Goal: Task Accomplishment & Management: Use online tool/utility

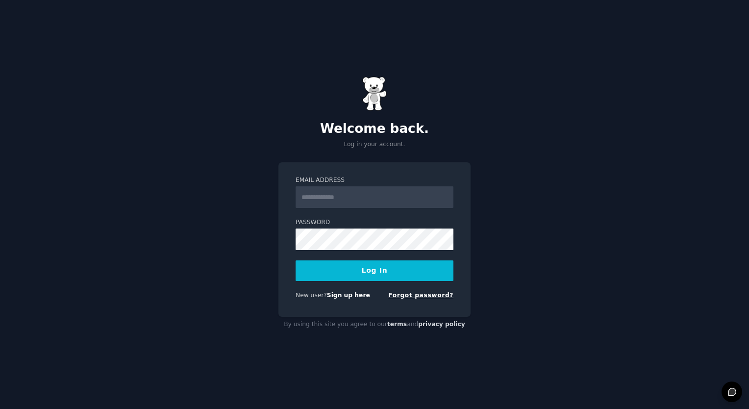
click at [409, 292] on link "Forgot password?" at bounding box center [420, 295] width 65 height 7
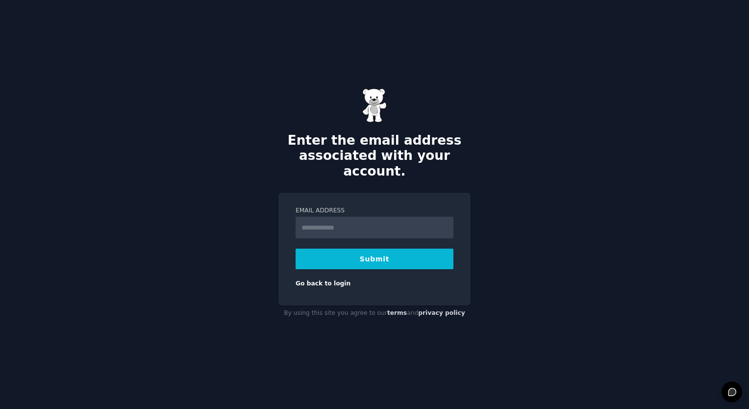
click at [341, 217] on input "Email Address" at bounding box center [375, 228] width 158 height 22
type input "**********"
click at [364, 249] on button "Submit" at bounding box center [375, 259] width 158 height 21
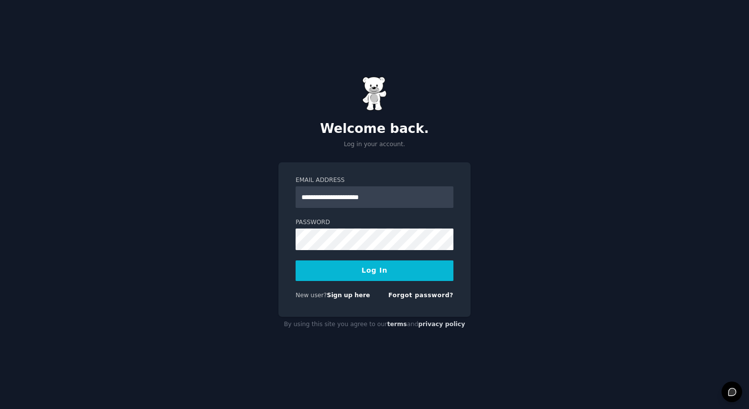
type input "**********"
click at [296, 260] on button "Log In" at bounding box center [375, 270] width 158 height 21
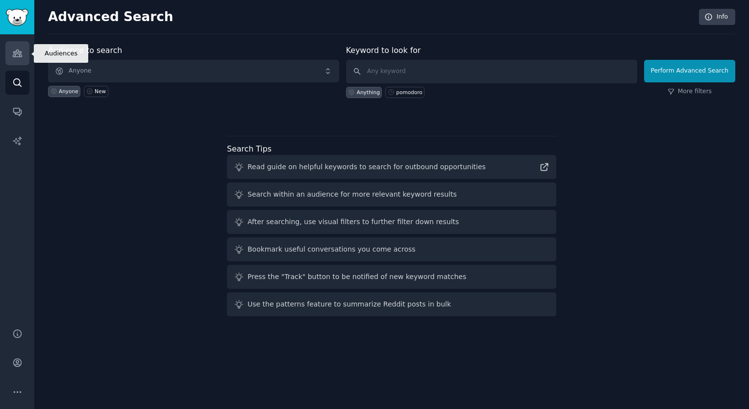
click at [13, 49] on icon "Sidebar" at bounding box center [17, 53] width 10 height 10
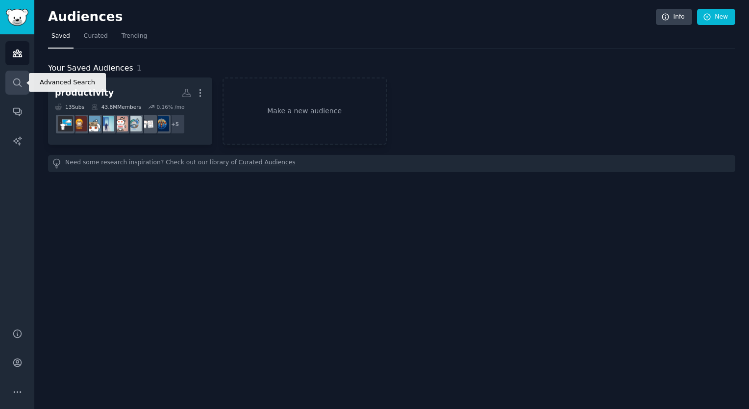
click at [23, 78] on link "Search" at bounding box center [17, 83] width 24 height 24
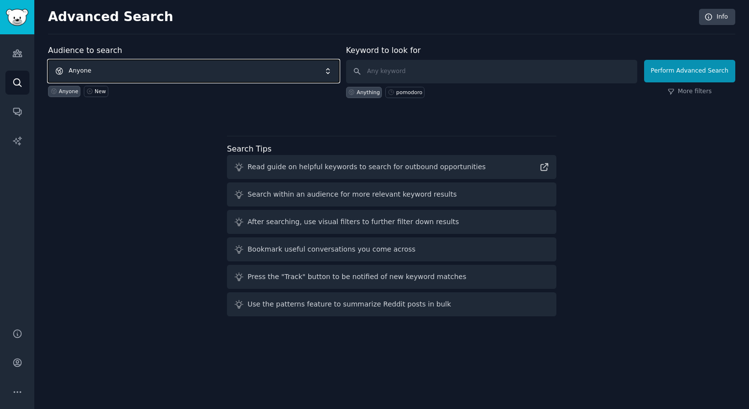
click at [89, 67] on span "Anyone" at bounding box center [193, 71] width 291 height 23
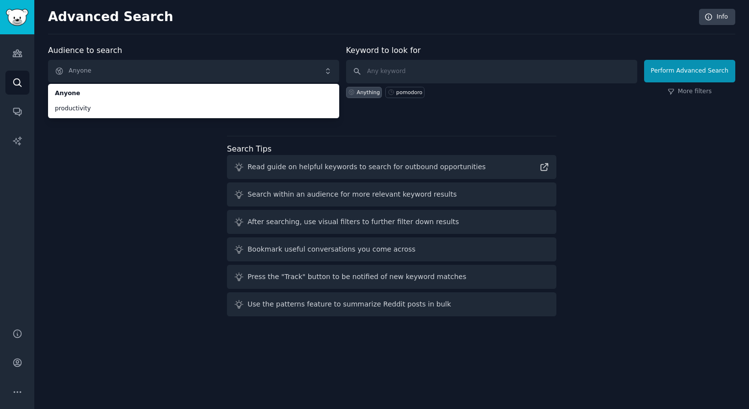
drag, startPoint x: 98, startPoint y: 197, endPoint x: 168, endPoint y: 149, distance: 84.6
click at [101, 197] on div "Audience to search Anyone Anyone productivity Anyone New Keyword to look for An…" at bounding box center [392, 183] width 688 height 276
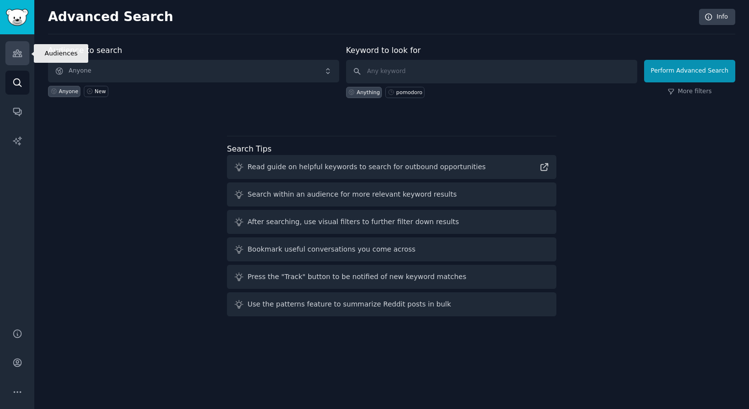
click at [11, 52] on link "Audiences" at bounding box center [17, 53] width 24 height 24
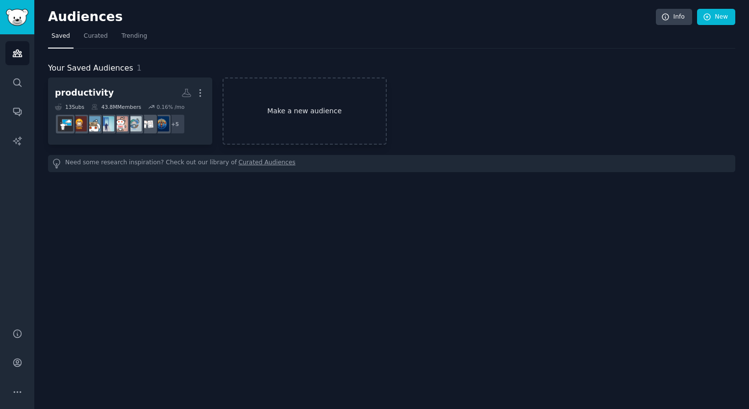
click at [327, 111] on link "Make a new audience" at bounding box center [305, 110] width 164 height 67
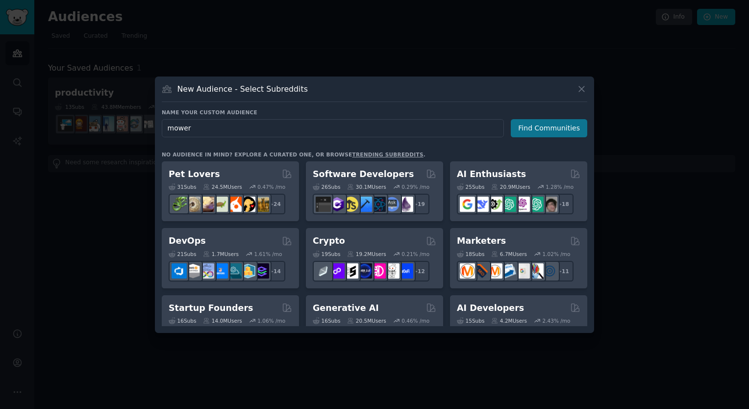
type input "mower"
click at [567, 130] on button "Find Communities" at bounding box center [549, 128] width 77 height 18
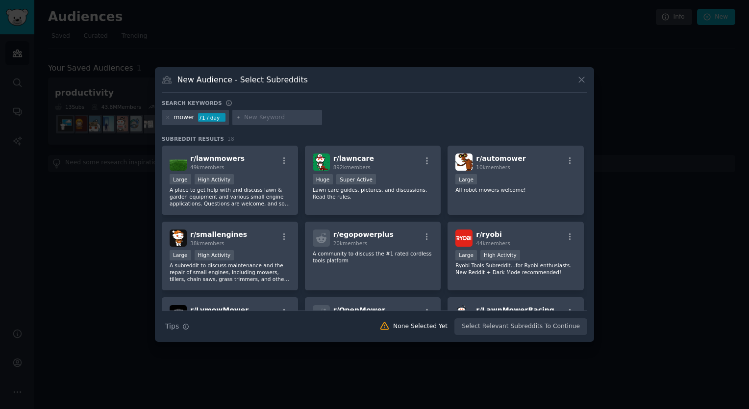
click at [510, 326] on div "Search Tips Tips None Selected Yet Select Relevant Subreddits To Continue" at bounding box center [375, 322] width 426 height 25
click at [194, 190] on p "A place to get help with and discuss lawn & garden equipment and various small …" at bounding box center [230, 196] width 121 height 21
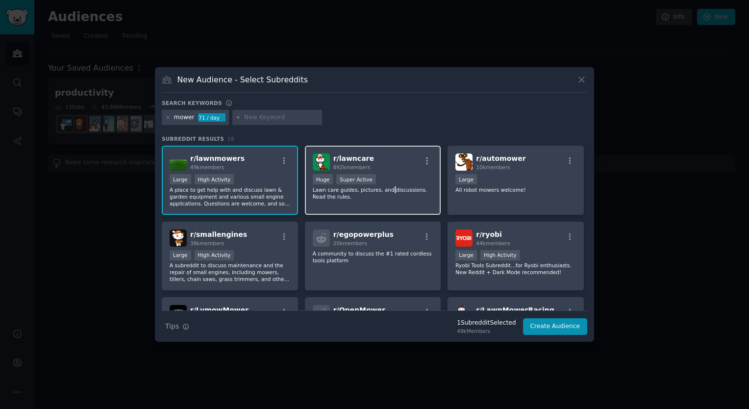
click at [388, 191] on p "Lawn care guides, pictures, and discussions. Read the rules." at bounding box center [373, 193] width 121 height 14
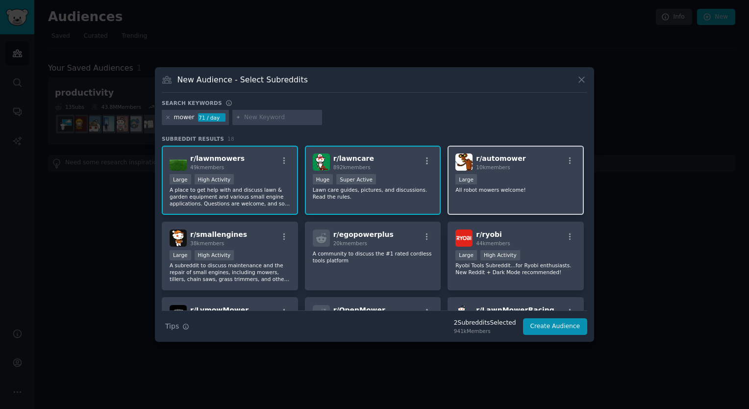
click at [478, 180] on div "10,000 - 100,000 members Large" at bounding box center [516, 180] width 121 height 12
click at [260, 114] on input "text" at bounding box center [281, 117] width 75 height 9
type input "lawn"
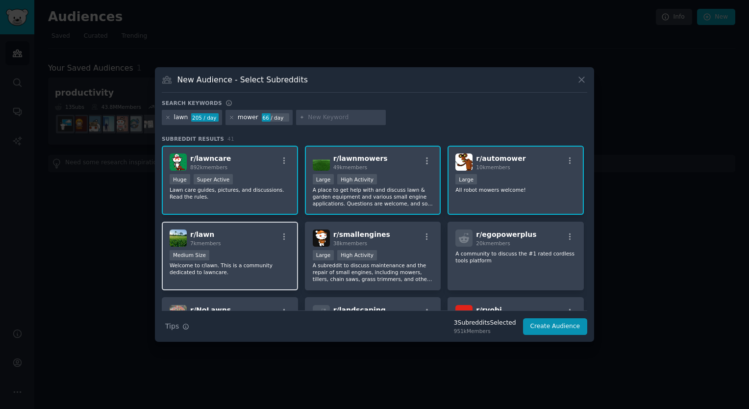
click at [247, 247] on div "r/ lawn 7k members Medium Size Welcome to r/lawn. This is a community dedicated…" at bounding box center [230, 256] width 136 height 69
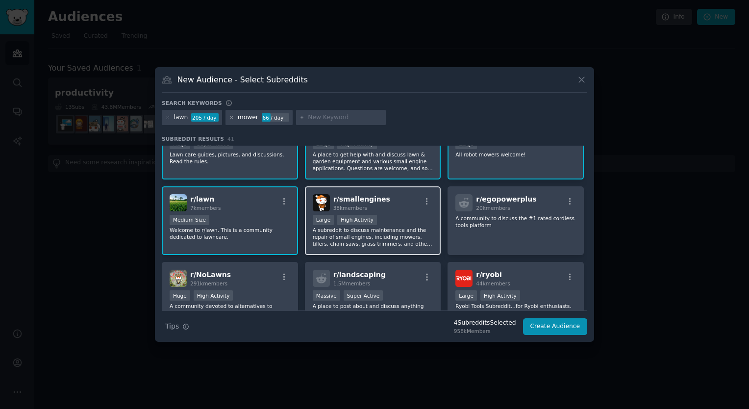
scroll to position [98, 0]
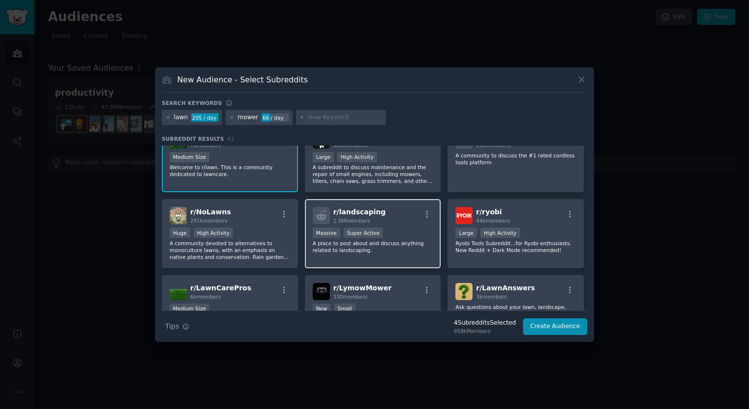
click at [377, 213] on span "r/ landscaping" at bounding box center [359, 212] width 52 height 8
click at [338, 117] on input "text" at bounding box center [345, 117] width 75 height 9
type input "garden"
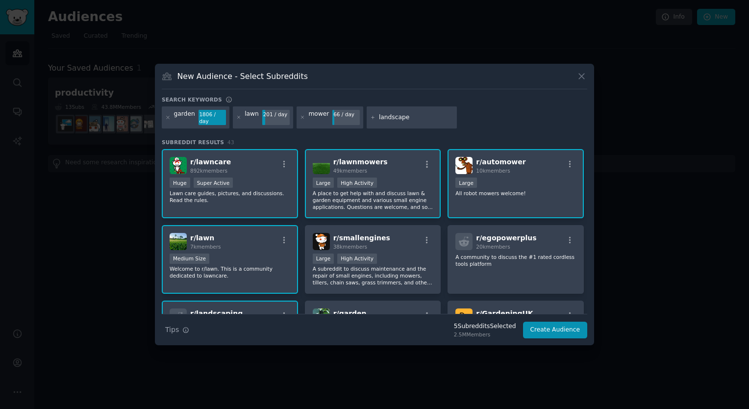
type input "landscape"
click at [481, 109] on div "garden 1806 / day lawn 201 / day mower 66 / day landscape" at bounding box center [375, 119] width 426 height 26
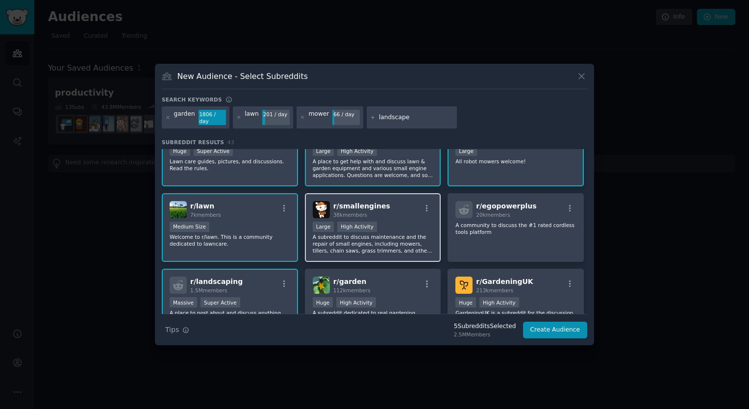
scroll to position [49, 0]
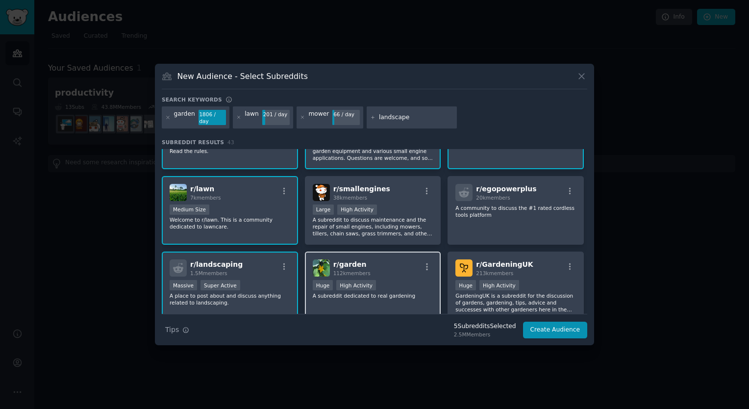
click at [403, 262] on div "r/ garden 112k members" at bounding box center [373, 267] width 121 height 17
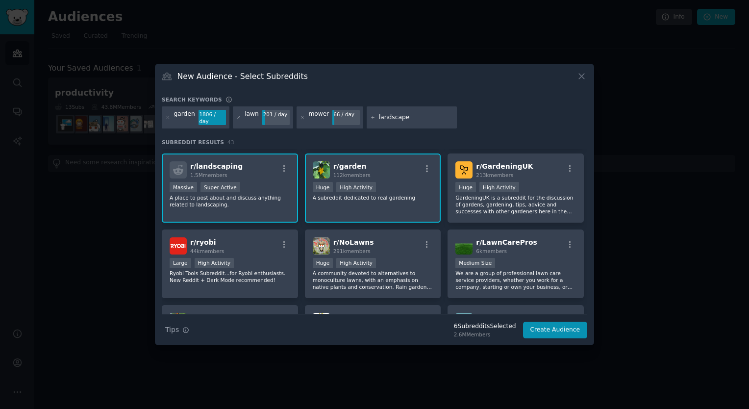
scroll to position [196, 0]
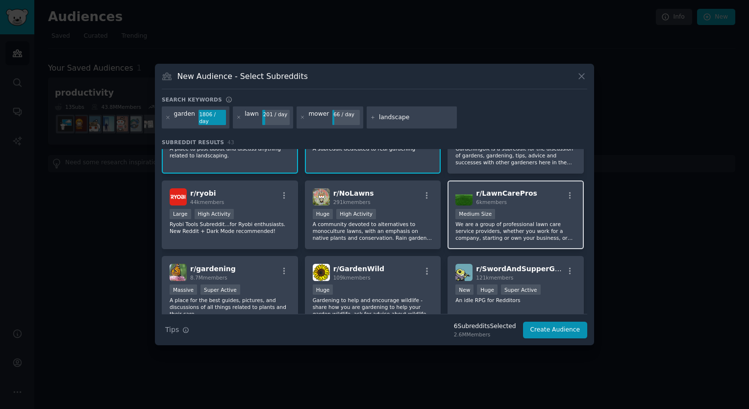
click at [515, 215] on div "Medium Size" at bounding box center [516, 215] width 121 height 12
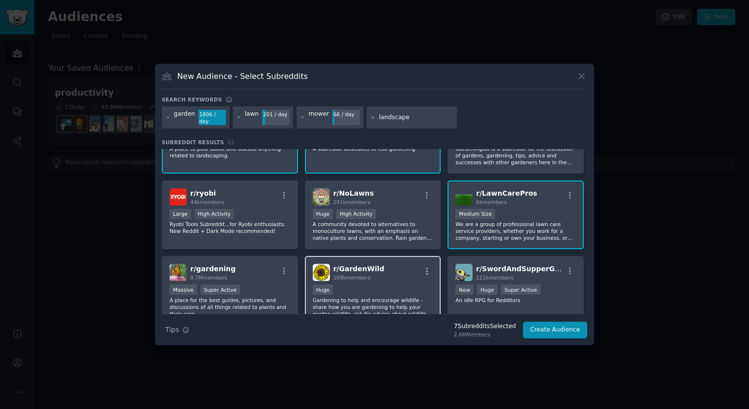
click at [405, 278] on div "r/ GardenWild 109k members" at bounding box center [373, 272] width 121 height 17
click at [225, 272] on h2 "r/ gardening 8.7M members" at bounding box center [213, 272] width 46 height 17
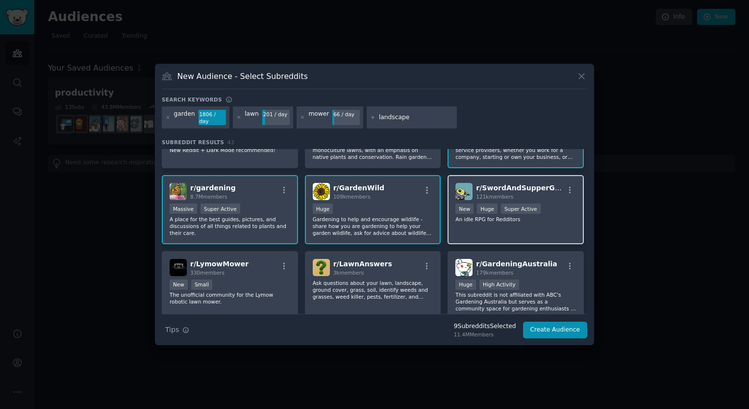
scroll to position [343, 0]
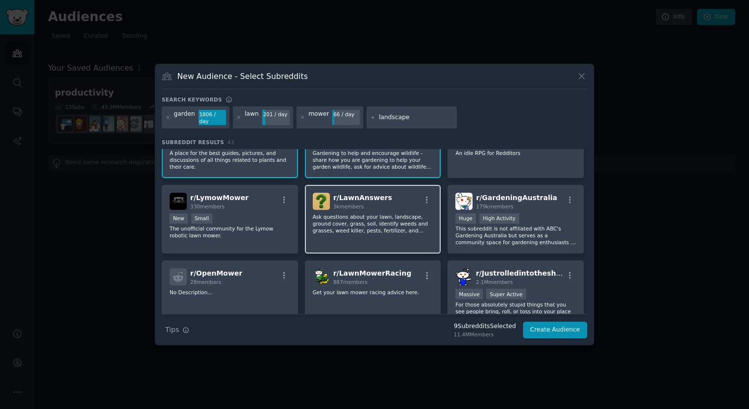
click at [375, 235] on div "r/ LawnAnswers 3k members Ask questions about your lawn, landscape, ground cove…" at bounding box center [373, 219] width 136 height 69
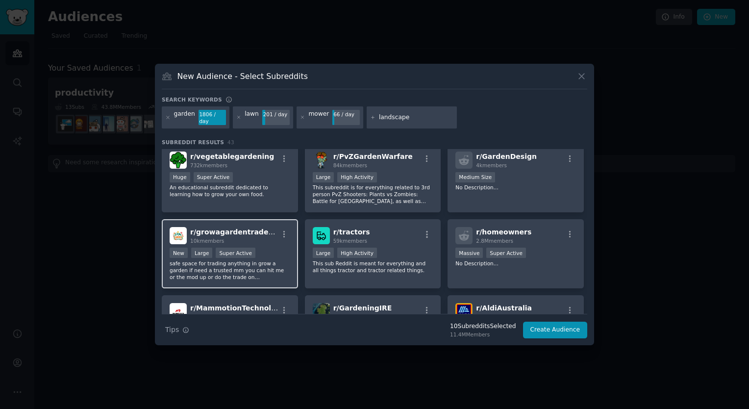
scroll to position [687, 0]
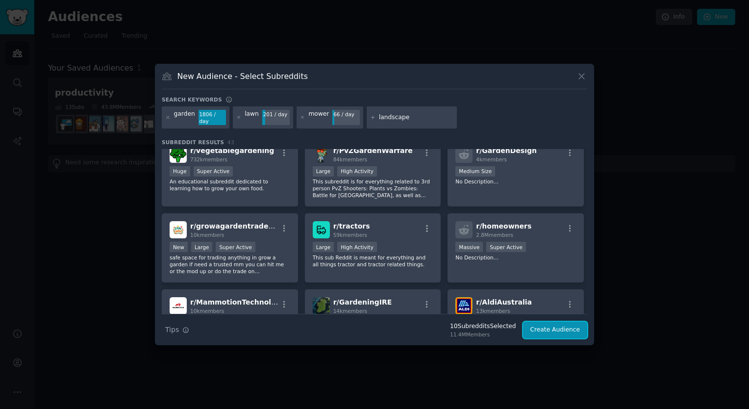
click at [538, 330] on button "Create Audience" at bounding box center [555, 330] width 65 height 17
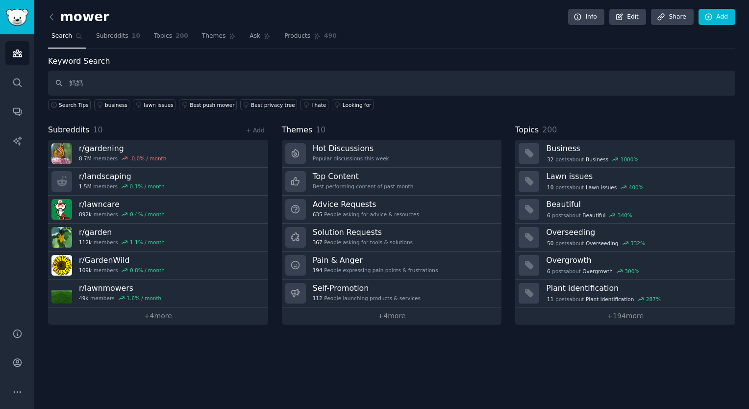
type input "妈"
type input "mammotiointech"
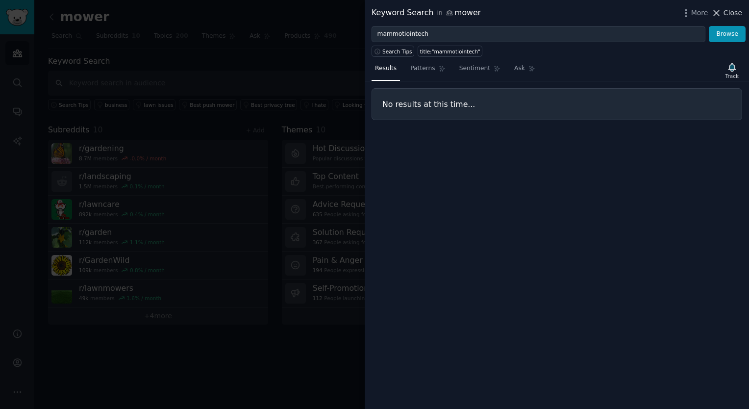
click at [726, 15] on span "Close" at bounding box center [733, 13] width 19 height 10
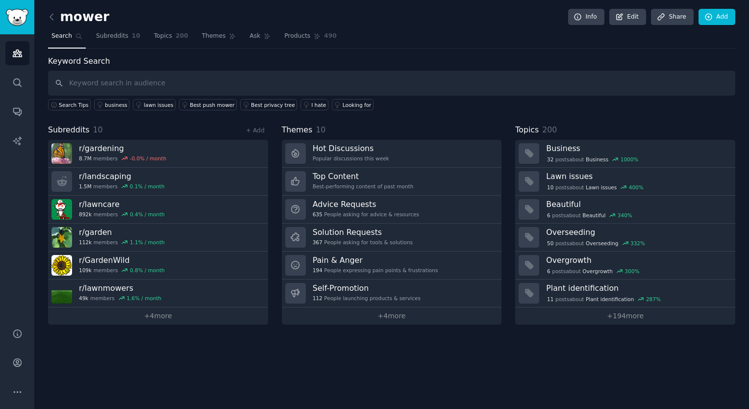
click at [370, 370] on div "mower Info Edit Share Add Search Subreddits 10 Topics 200 Themes Ask Products 4…" at bounding box center [391, 204] width 715 height 409
click at [112, 35] on span "Subreddits" at bounding box center [112, 36] width 32 height 9
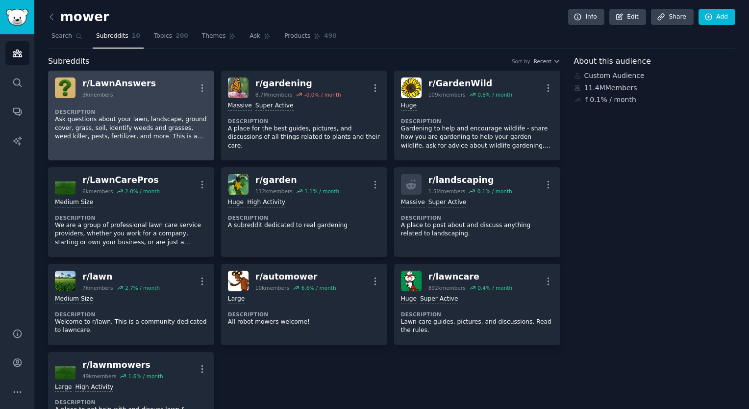
click at [157, 108] on dt "Description" at bounding box center [131, 111] width 153 height 7
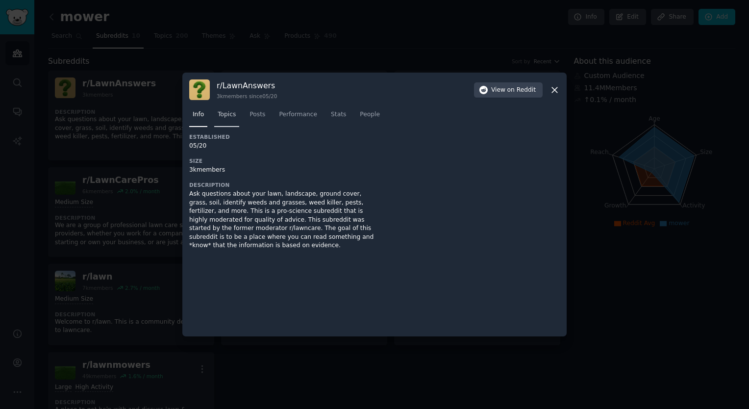
click at [230, 113] on span "Topics" at bounding box center [227, 114] width 18 height 9
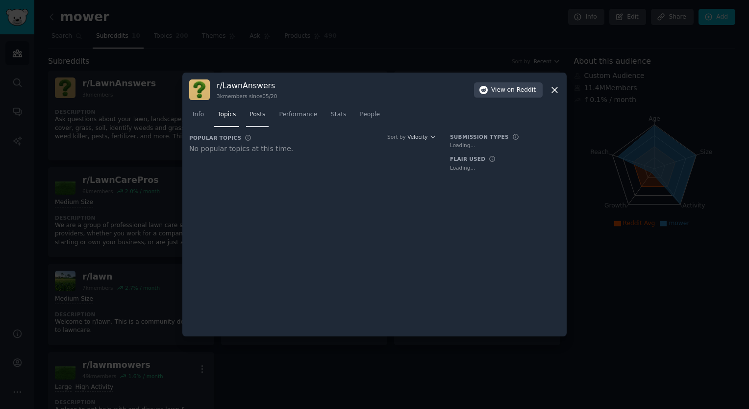
click at [257, 118] on span "Posts" at bounding box center [258, 114] width 16 height 9
click at [292, 115] on span "Performance" at bounding box center [298, 114] width 38 height 9
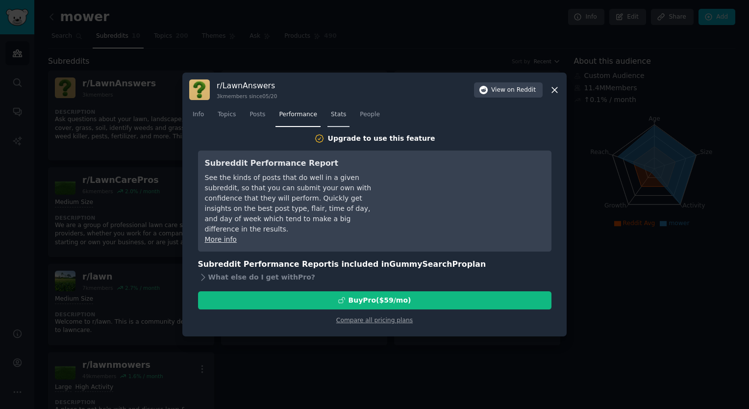
click at [333, 117] on span "Stats" at bounding box center [338, 114] width 15 height 9
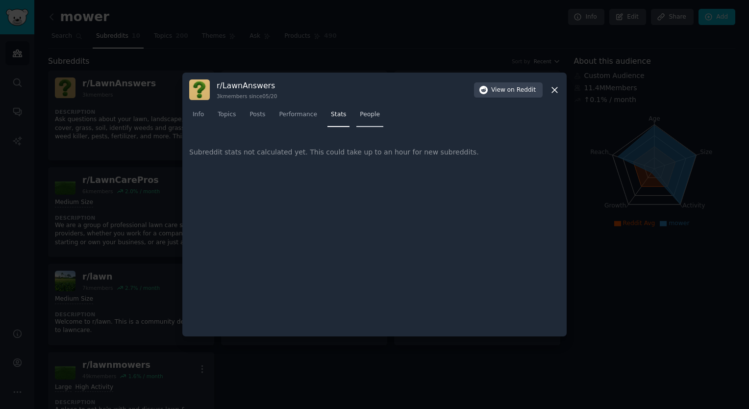
click at [368, 111] on span "People" at bounding box center [370, 114] width 20 height 9
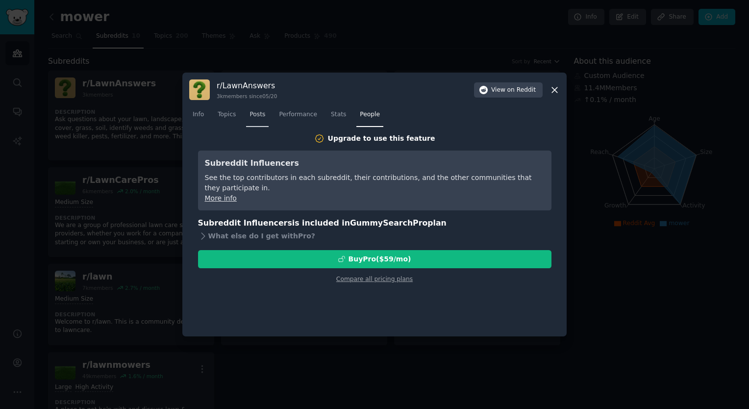
click at [256, 120] on link "Posts" at bounding box center [257, 117] width 23 height 20
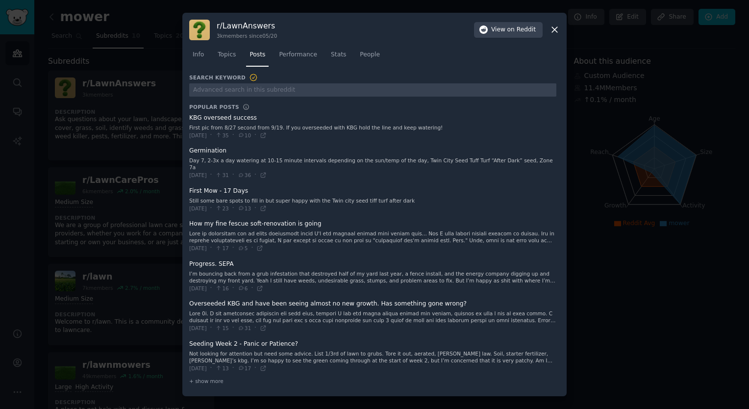
click at [199, 59] on span "Info" at bounding box center [198, 55] width 11 height 9
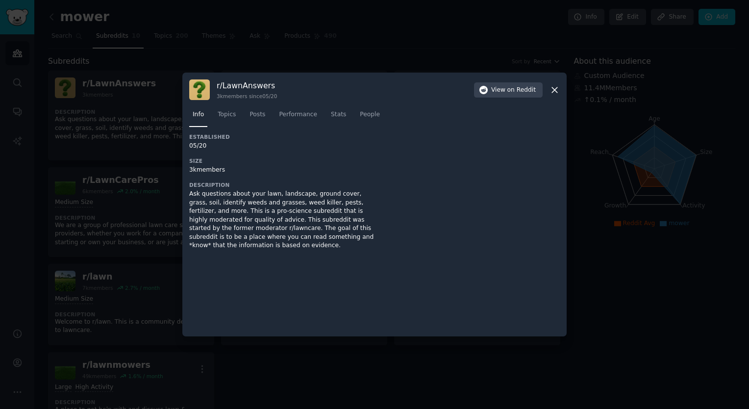
click at [547, 89] on div "r/ LawnAnswers 3k members since 05/20 View on Reddit" at bounding box center [374, 89] width 371 height 21
click at [552, 91] on icon at bounding box center [555, 90] width 10 height 10
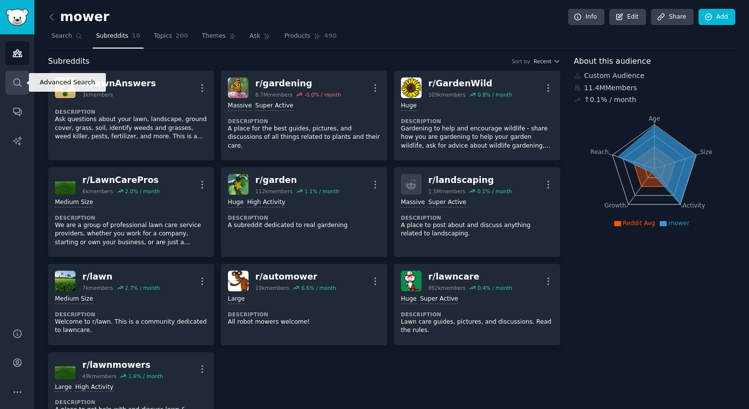
click at [22, 74] on link "Search" at bounding box center [17, 83] width 24 height 24
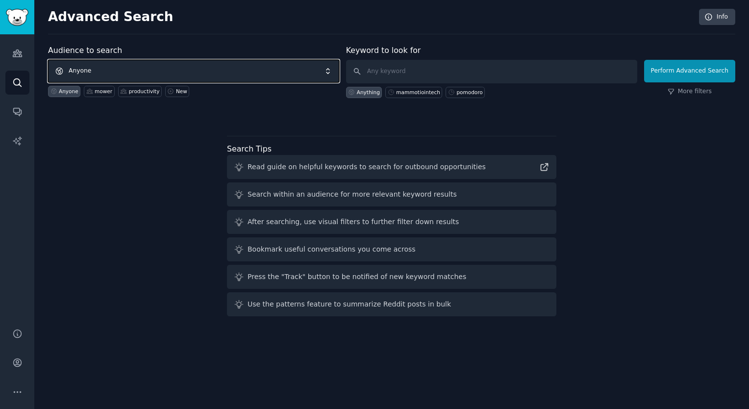
click at [332, 65] on span "Anyone" at bounding box center [193, 71] width 291 height 23
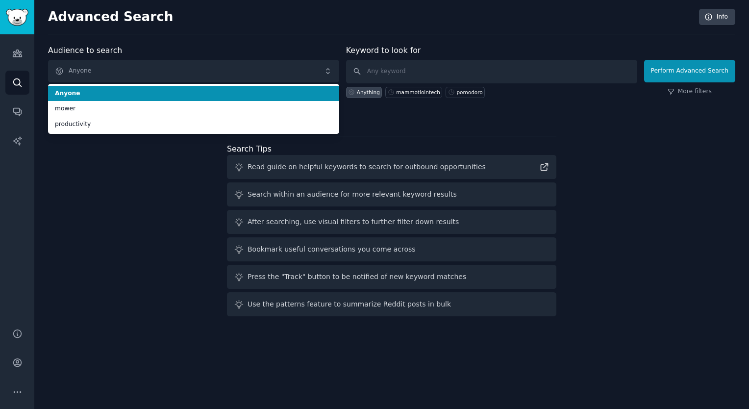
click at [94, 94] on span "Anyone" at bounding box center [194, 93] width 278 height 9
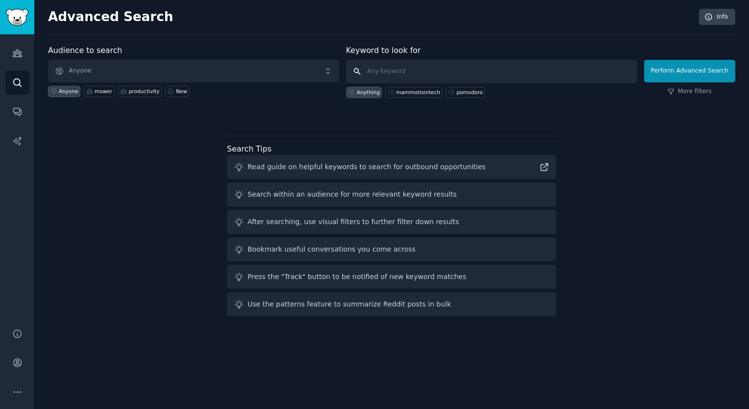
click at [442, 69] on input "text" at bounding box center [491, 72] width 291 height 24
type input "Mammotion"
click button "Perform Advanced Search" at bounding box center [689, 71] width 91 height 23
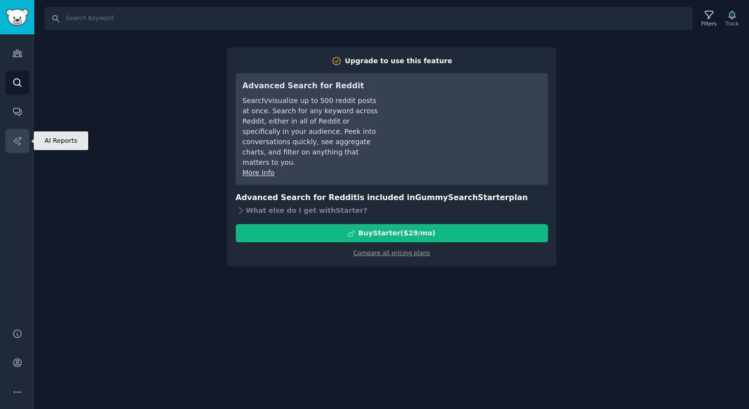
click at [10, 140] on link "AI Reports" at bounding box center [17, 141] width 24 height 24
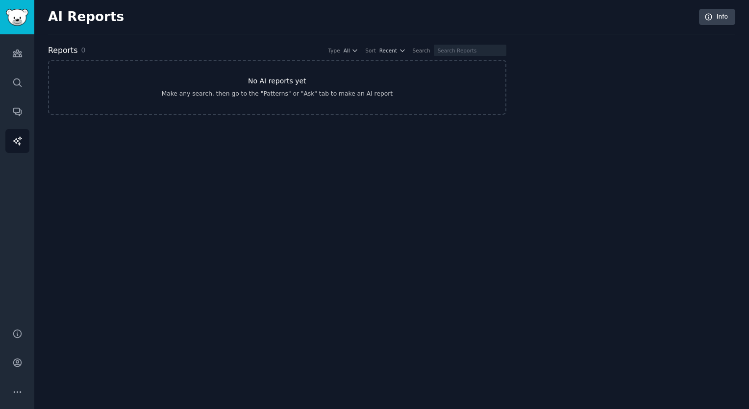
click at [376, 94] on div "Make any search, then go to the "Patterns" or "Ask" tab to make an AI report" at bounding box center [277, 94] width 231 height 9
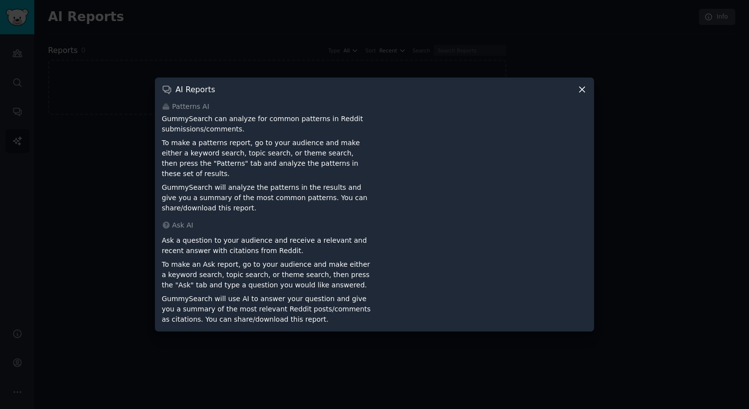
click at [580, 88] on icon at bounding box center [582, 89] width 10 height 10
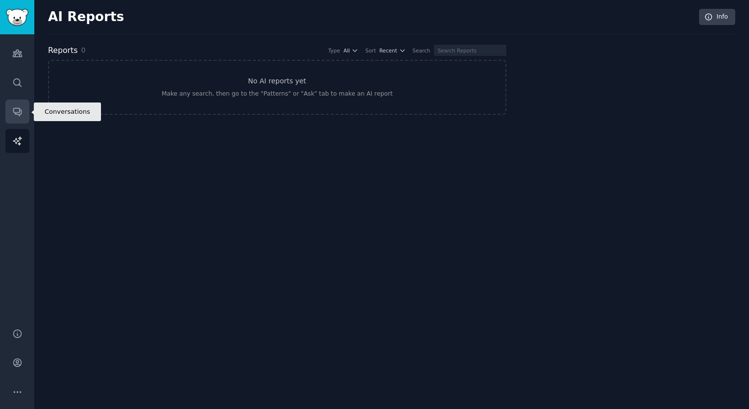
click at [13, 110] on icon "Sidebar" at bounding box center [17, 112] width 8 height 8
